Goal: Navigation & Orientation: Find specific page/section

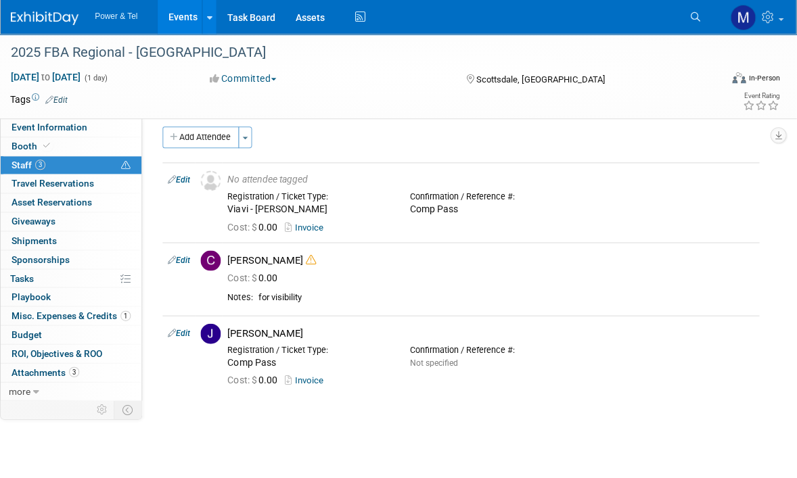
scroll to position [10, 0]
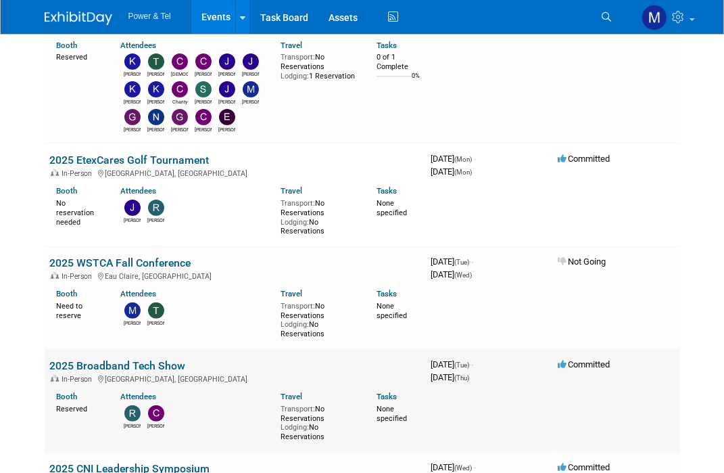
scroll to position [270, 0]
